Goal: Task Accomplishment & Management: Complete application form

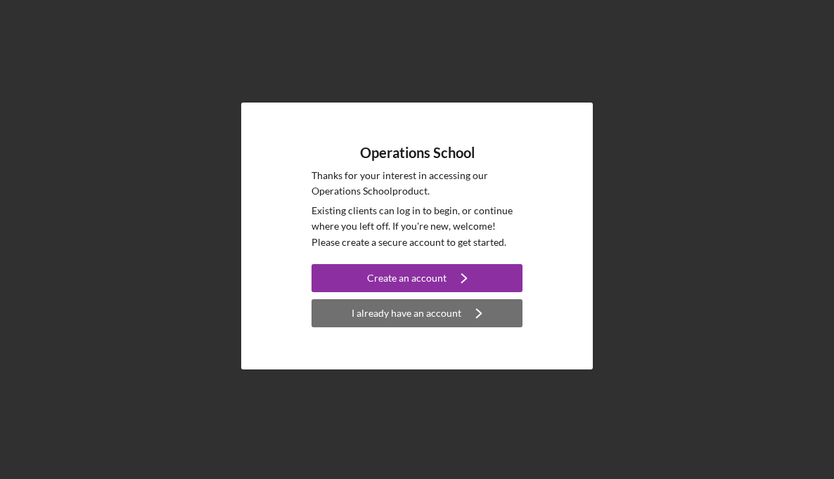
click at [396, 313] on div "I already have an account" at bounding box center [406, 313] width 110 height 28
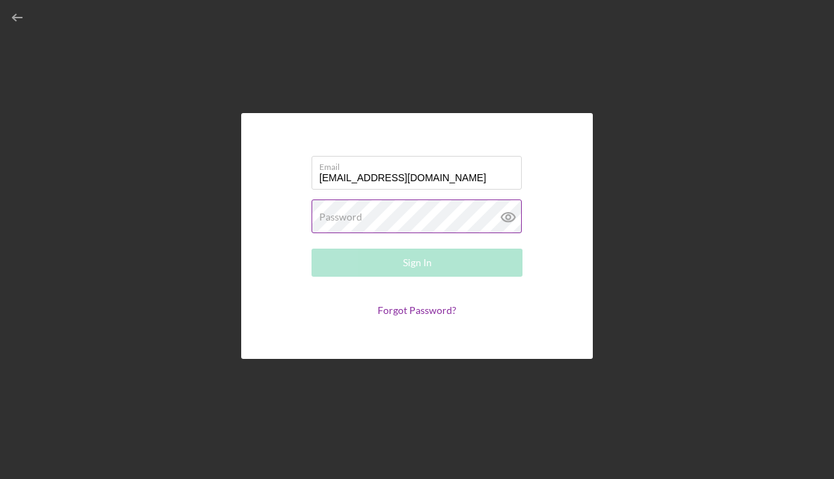
click at [334, 222] on label "Password" at bounding box center [340, 217] width 43 height 11
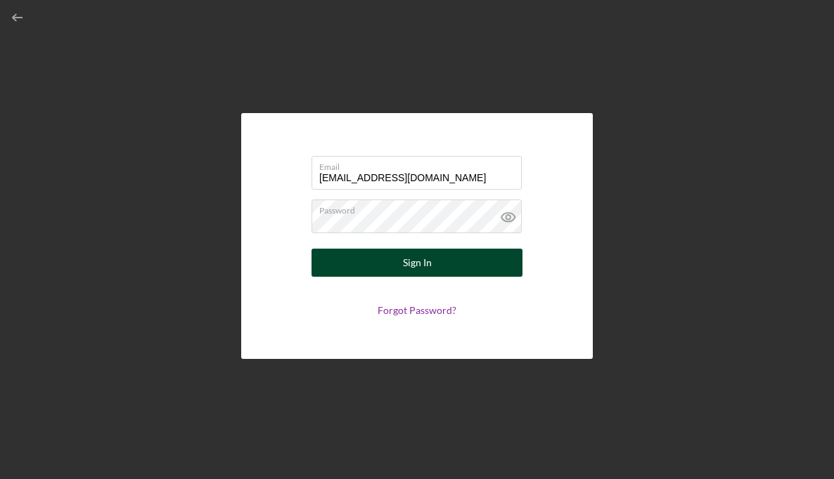
click at [347, 252] on button "Sign In" at bounding box center [416, 263] width 211 height 28
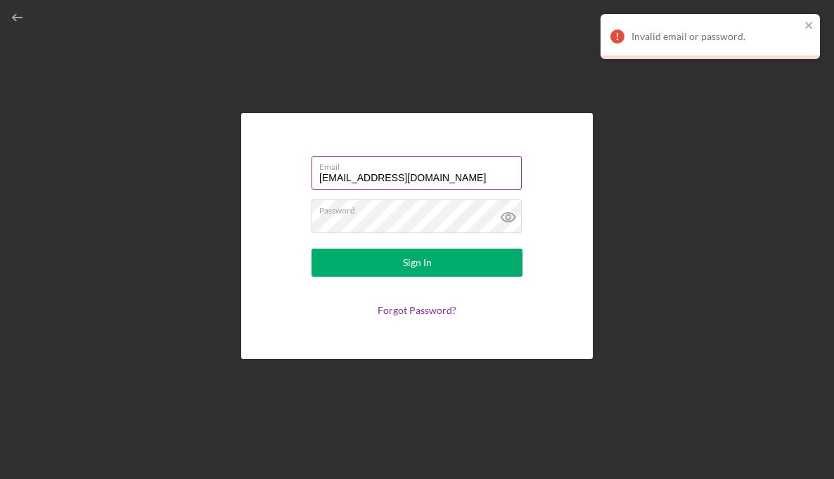
click at [361, 181] on input "[EMAIL_ADDRESS][DOMAIN_NAME]" at bounding box center [416, 173] width 210 height 34
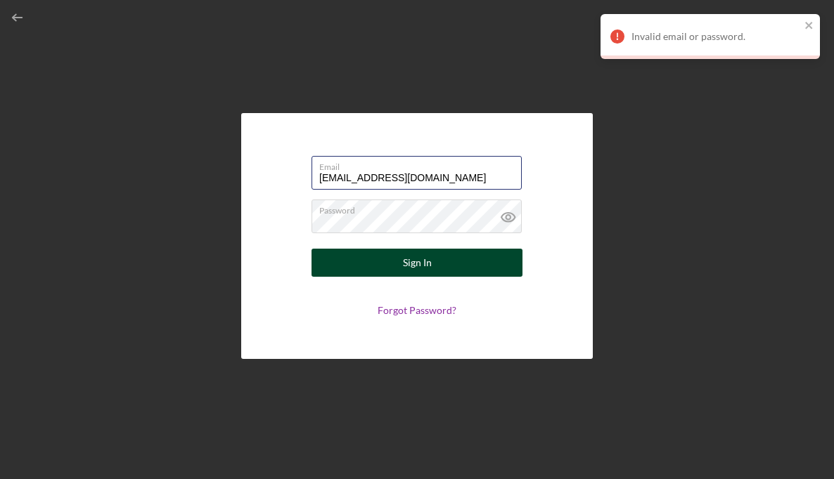
type input "[EMAIL_ADDRESS][DOMAIN_NAME]"
click at [396, 263] on button "Sign In" at bounding box center [416, 263] width 211 height 28
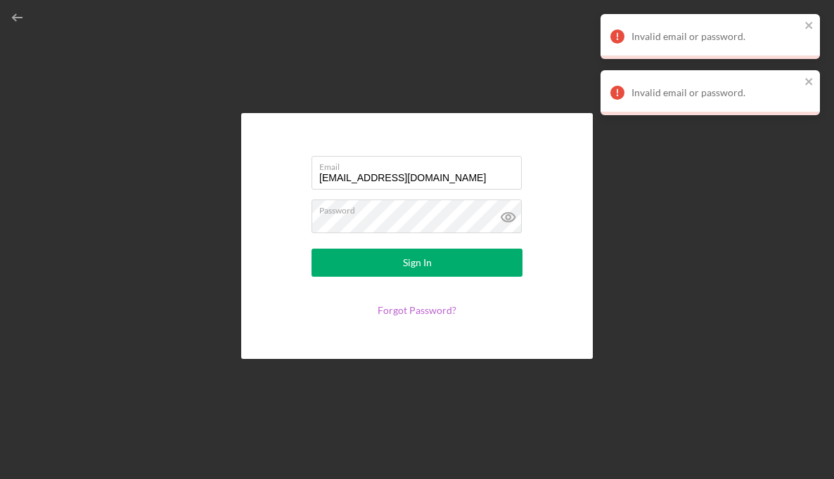
click at [419, 311] on link "Forgot Password?" at bounding box center [416, 310] width 79 height 12
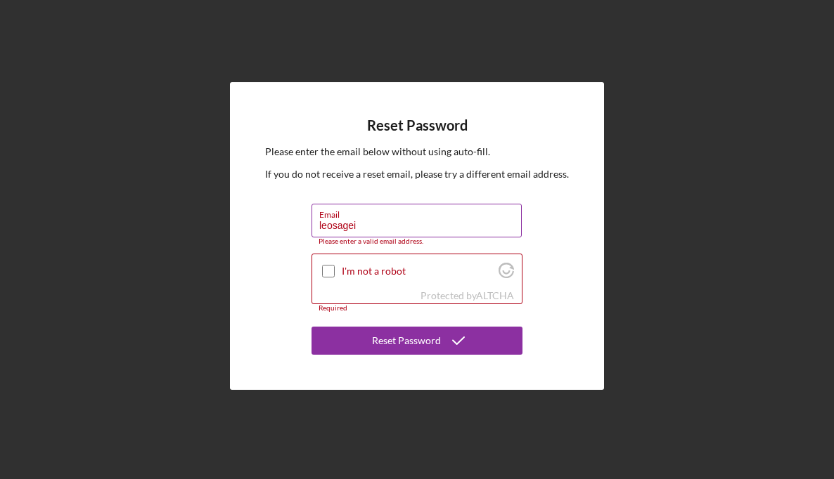
type input "[EMAIL_ADDRESS][DOMAIN_NAME]"
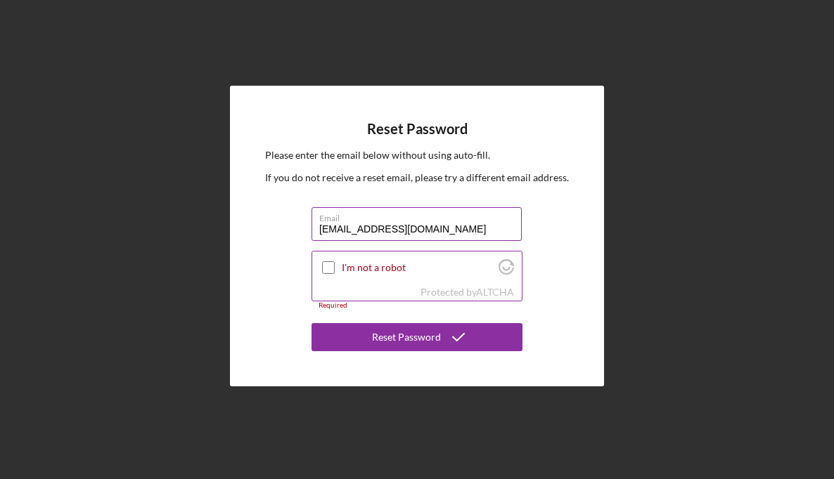
click at [328, 268] on input "I'm not a robot" at bounding box center [328, 267] width 13 height 13
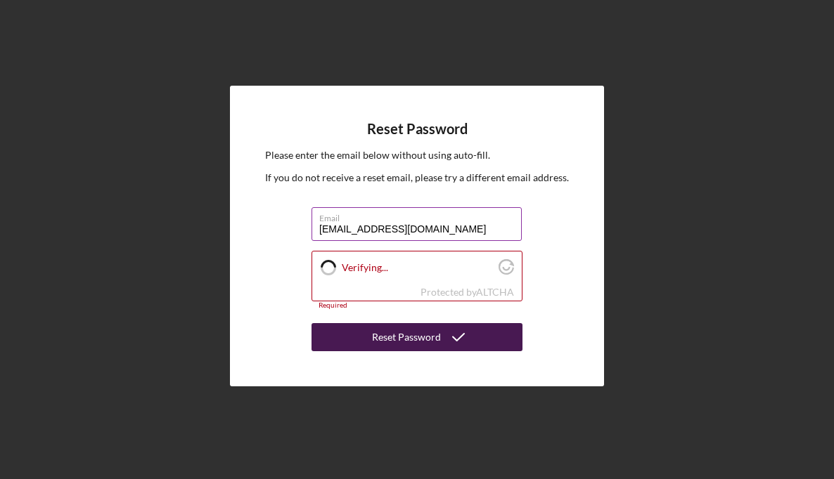
checkbox input "true"
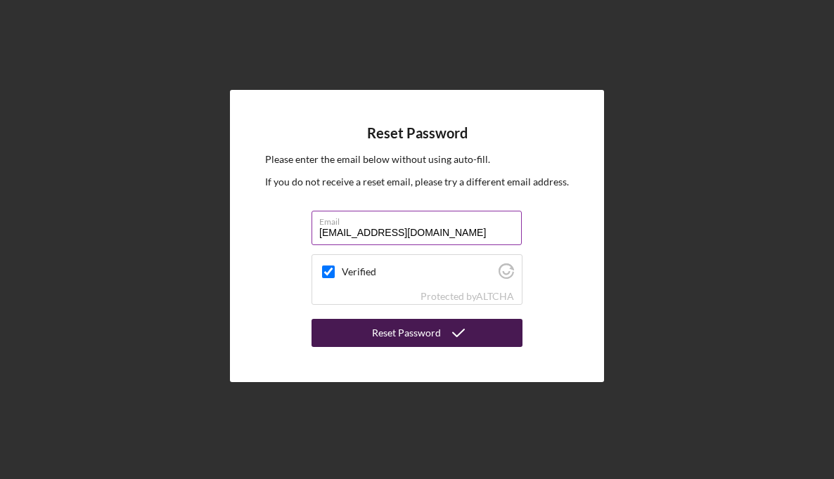
click at [387, 337] on div "Reset Password" at bounding box center [406, 333] width 69 height 28
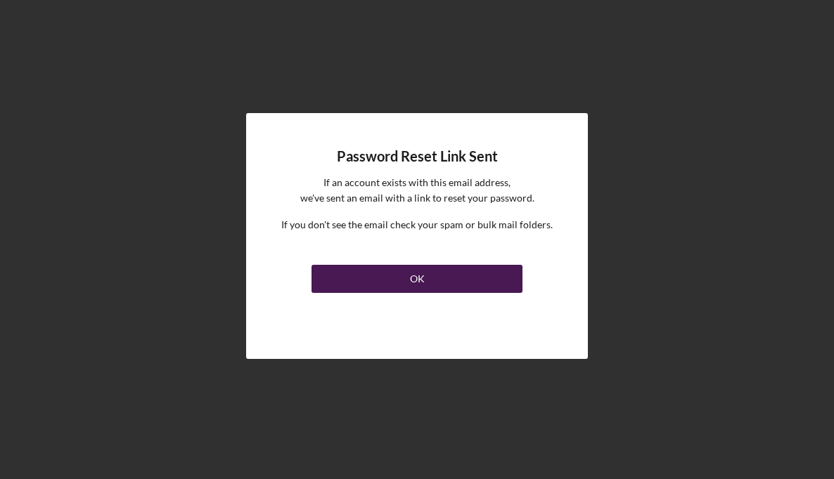
click at [390, 286] on button "OK" at bounding box center [416, 279] width 211 height 28
